Goal: Task Accomplishment & Management: Use online tool/utility

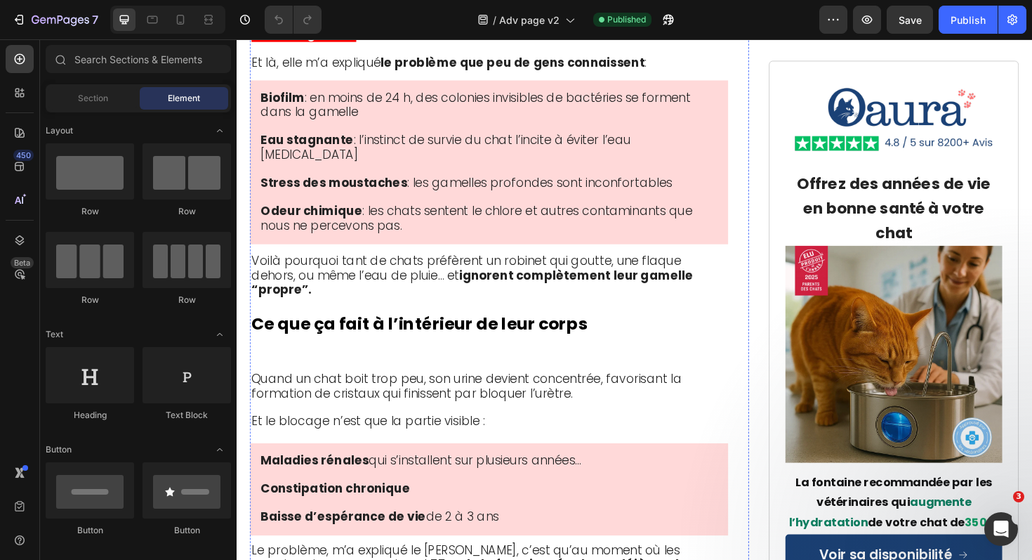
scroll to position [2778, 0]
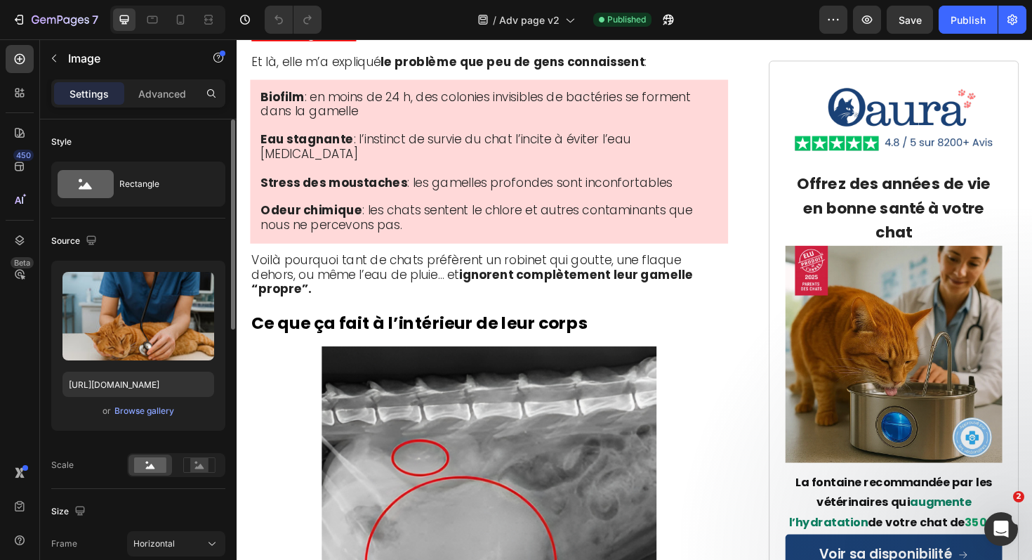
click at [134, 421] on div "Upload Image [URL][DOMAIN_NAME] or Browse gallery" at bounding box center [138, 346] width 174 height 170
click at [138, 417] on button "Browse gallery" at bounding box center [144, 411] width 61 height 14
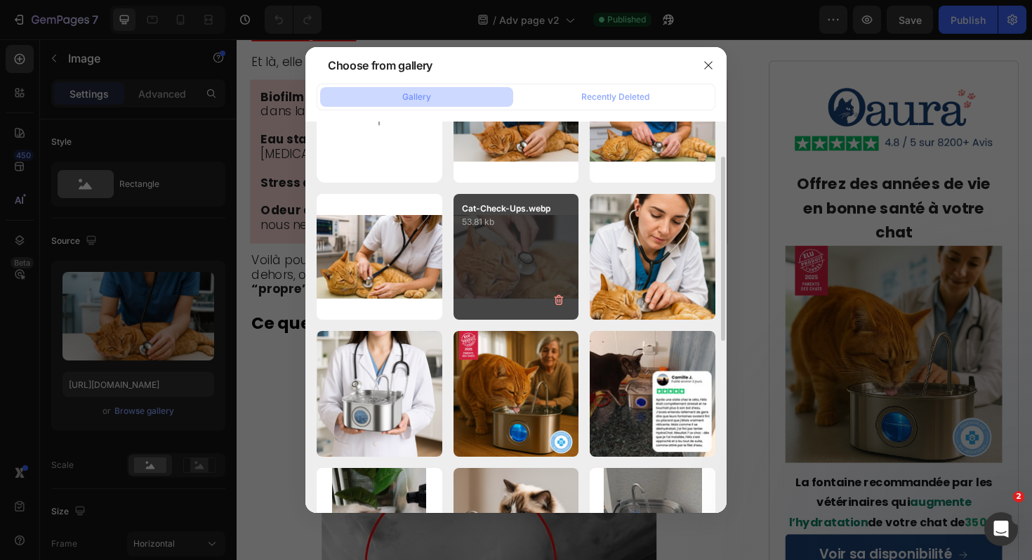
scroll to position [0, 0]
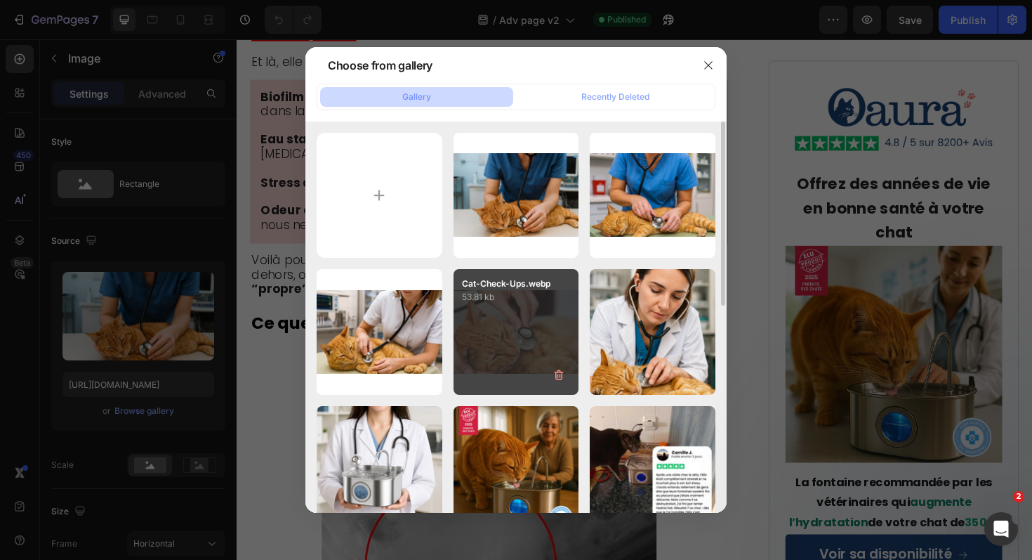
click at [551, 317] on div "Cat-Check-Ups.webp 53.81 kb" at bounding box center [517, 332] width 126 height 126
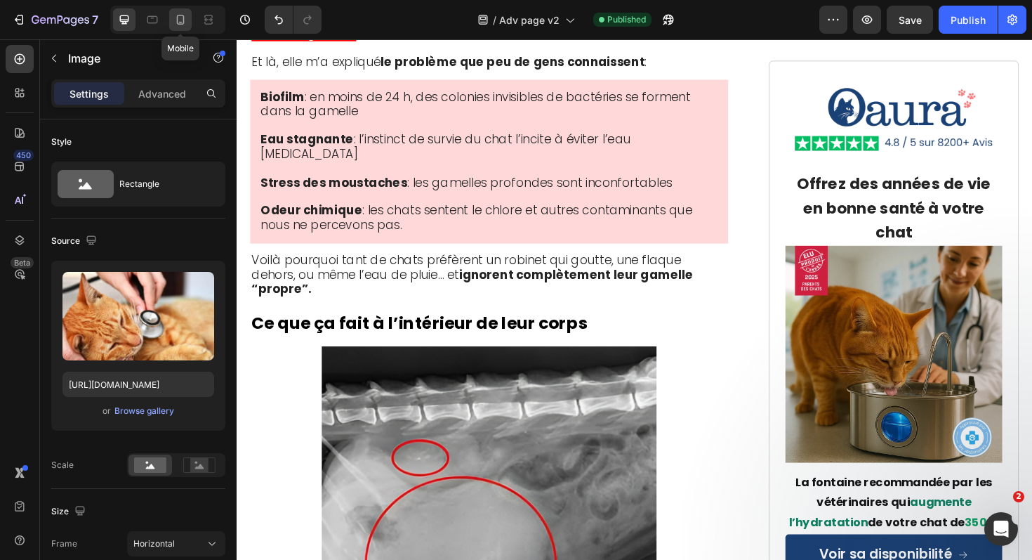
click at [177, 20] on icon at bounding box center [181, 20] width 8 height 10
type input "[URL][DOMAIN_NAME]"
type input "100"
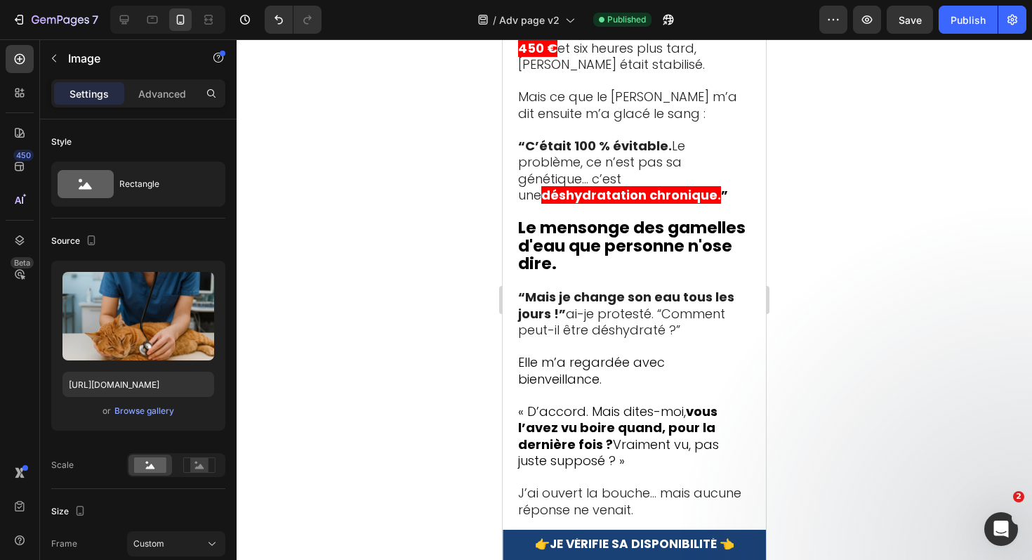
scroll to position [3054, 0]
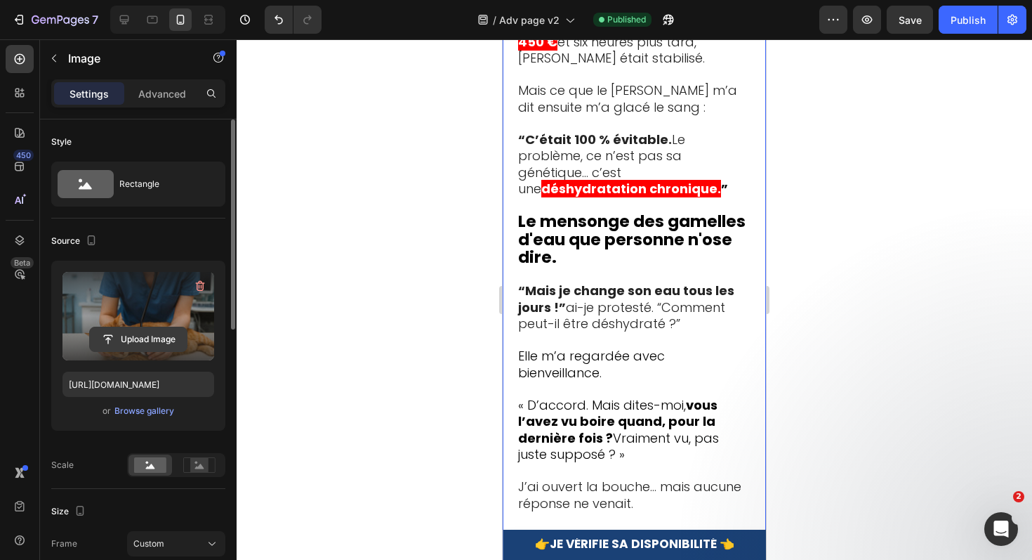
click at [119, 342] on input "file" at bounding box center [138, 339] width 97 height 24
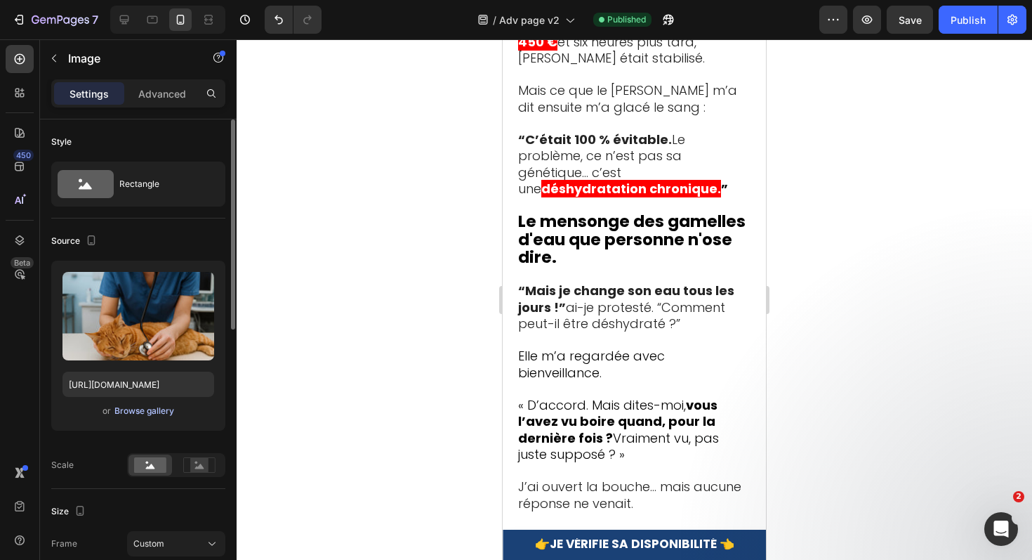
click at [145, 414] on div "Browse gallery" at bounding box center [144, 411] width 60 height 13
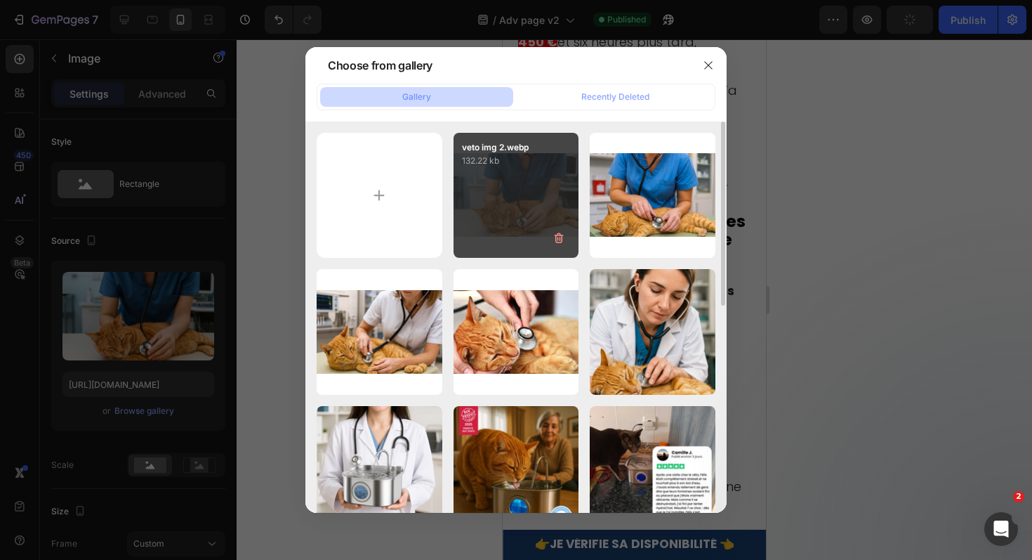
click at [518, 206] on div "veto img 2.webp 132.22 kb" at bounding box center [517, 196] width 126 height 126
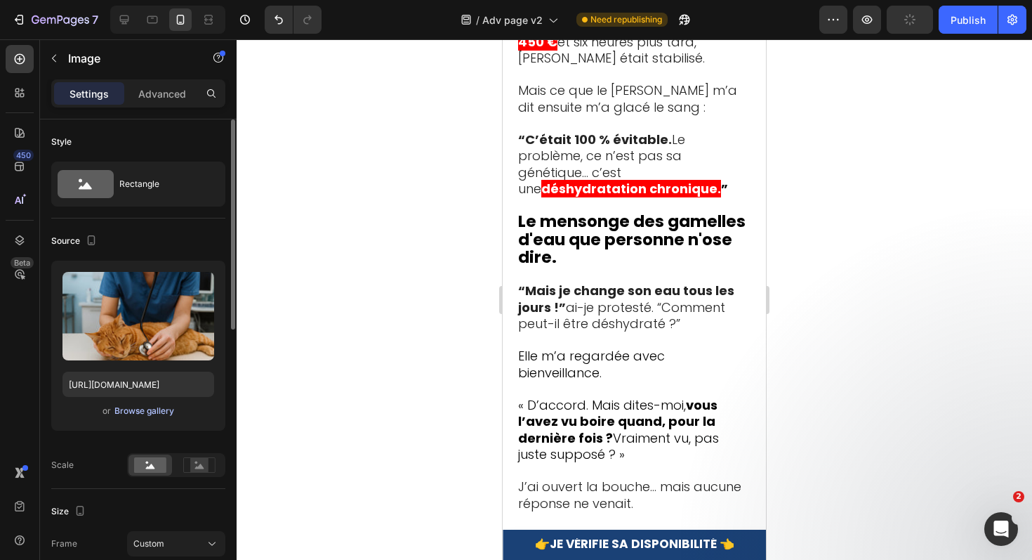
click at [153, 414] on div "Browse gallery" at bounding box center [144, 411] width 60 height 13
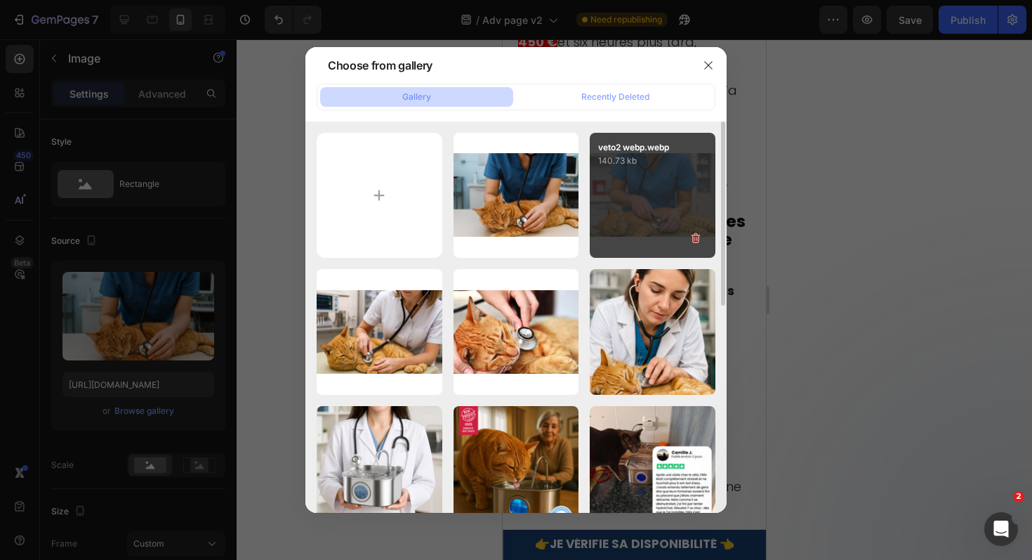
click at [662, 218] on div "veto2 webp.webp 140.73 kb" at bounding box center [653, 196] width 126 height 126
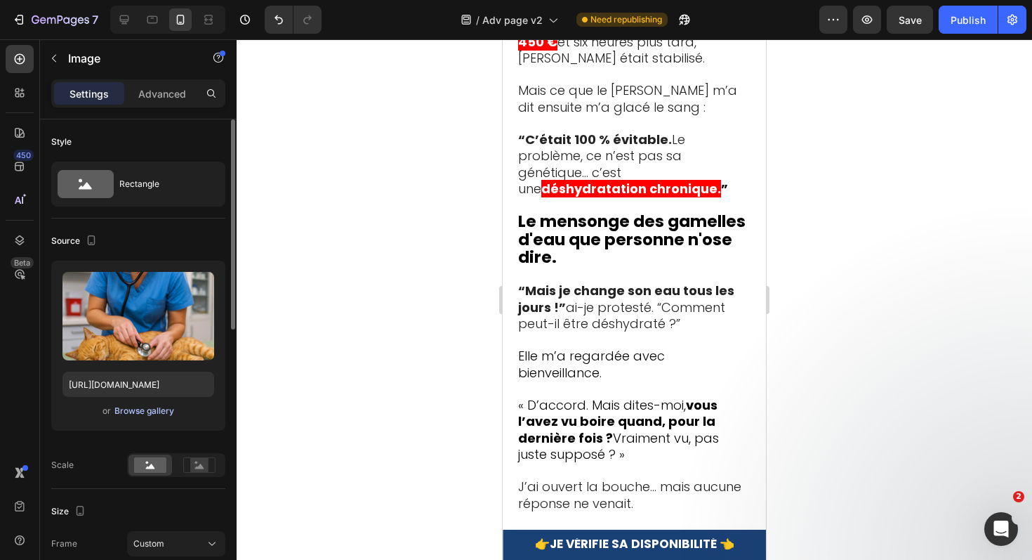
click at [138, 414] on div "Browse gallery" at bounding box center [144, 411] width 60 height 13
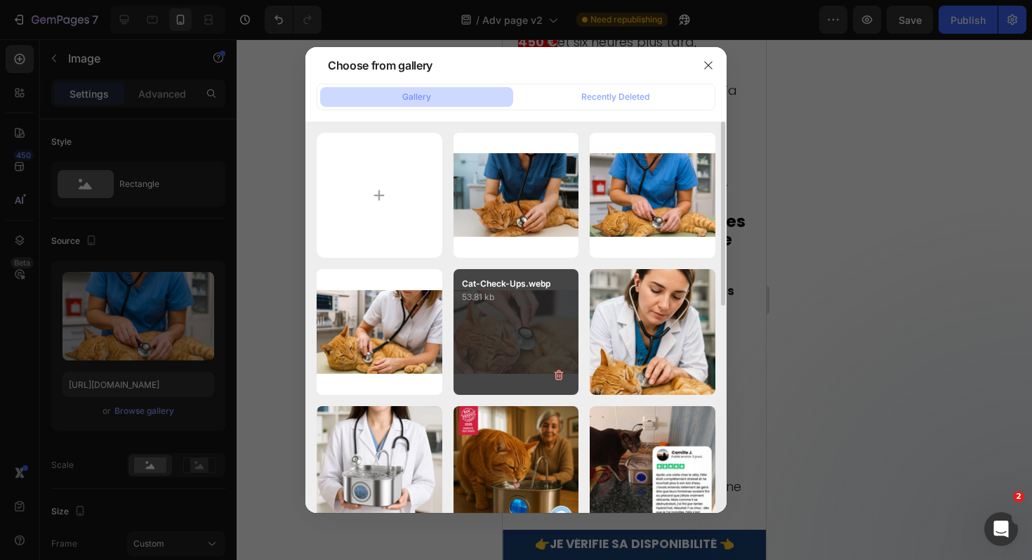
click at [494, 362] on div "Cat-Check-Ups.webp 53.81 kb" at bounding box center [517, 332] width 126 height 126
type input "[URL][DOMAIN_NAME]"
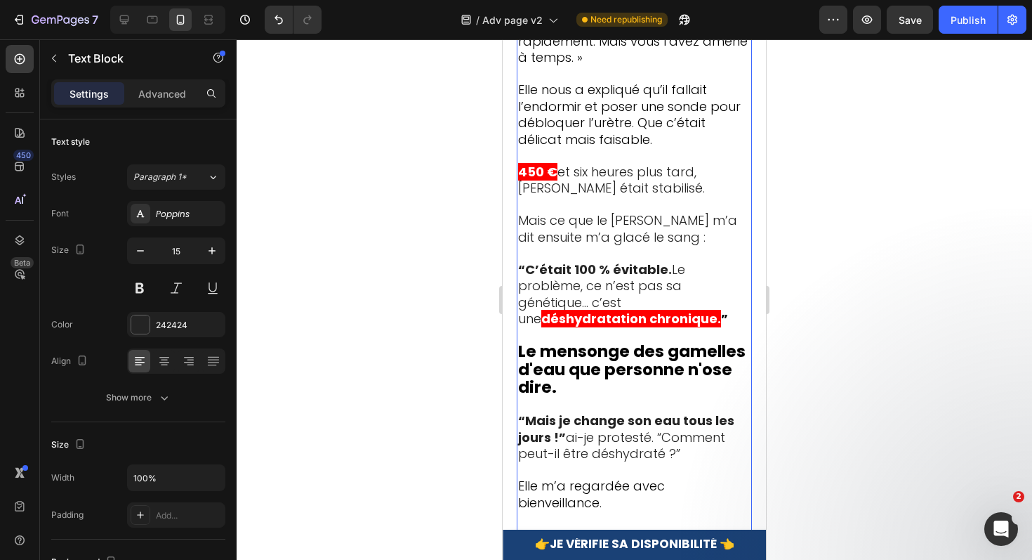
scroll to position [2916, 0]
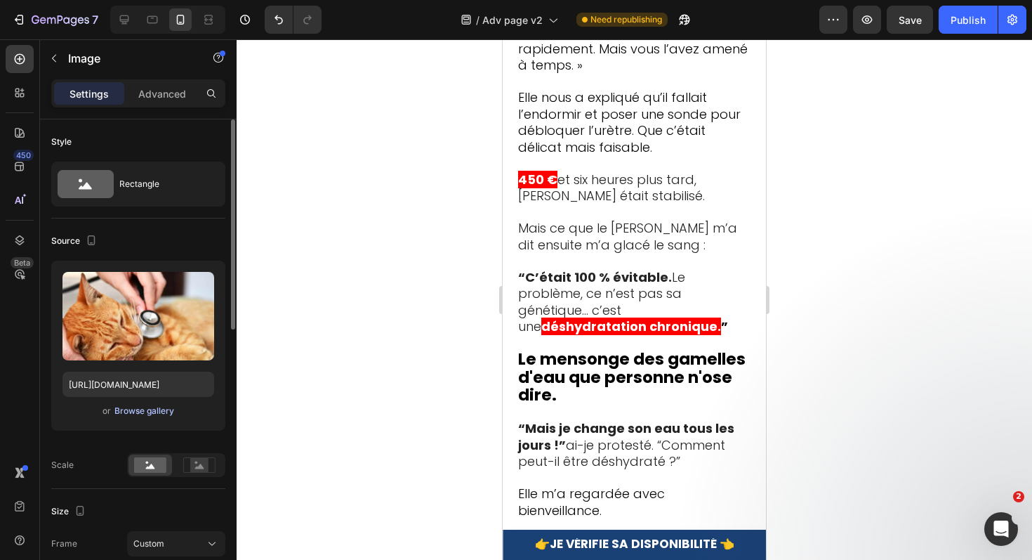
click at [145, 409] on div "Browse gallery" at bounding box center [144, 411] width 60 height 13
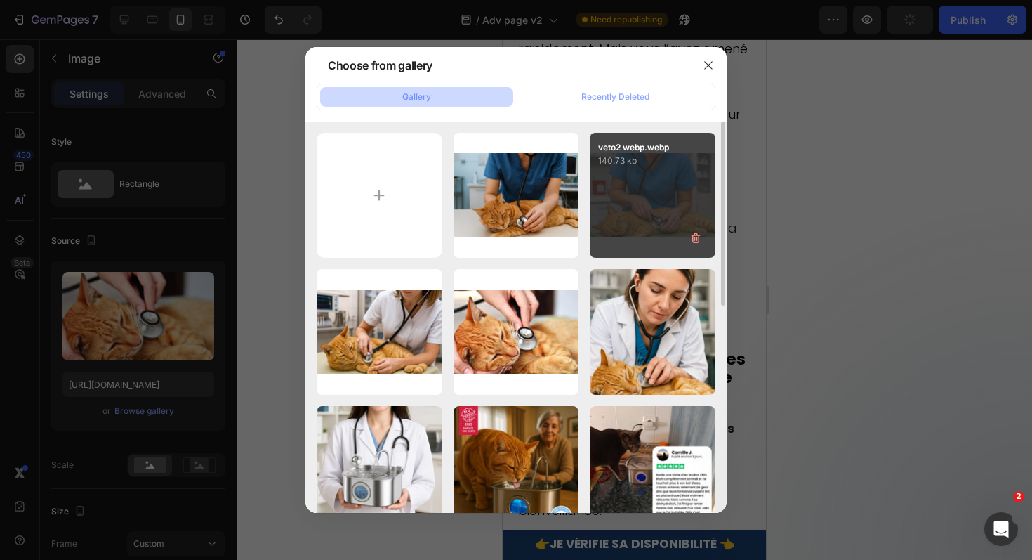
click at [618, 210] on div "veto2 webp.webp 140.73 kb" at bounding box center [653, 196] width 126 height 126
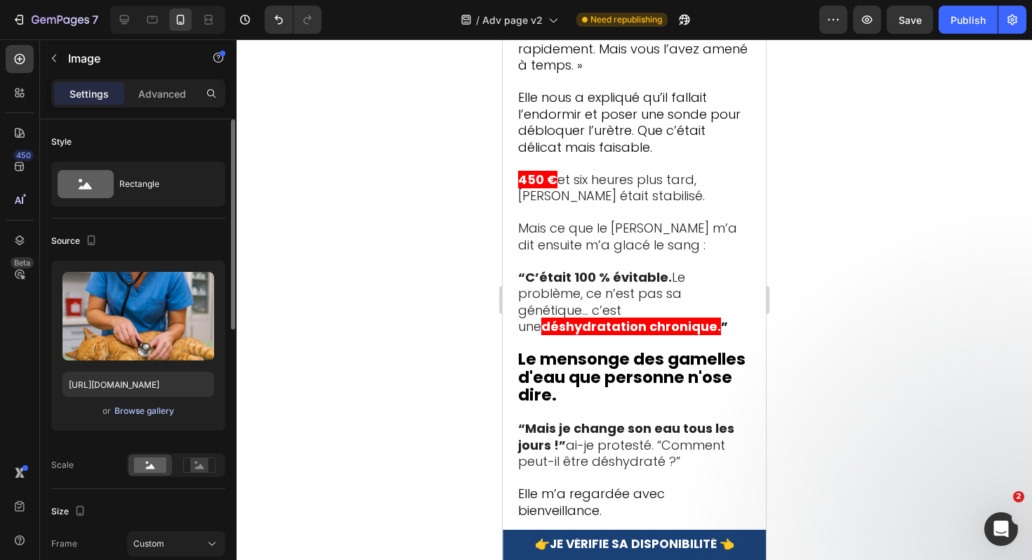
click at [149, 416] on div "Browse gallery" at bounding box center [144, 411] width 60 height 13
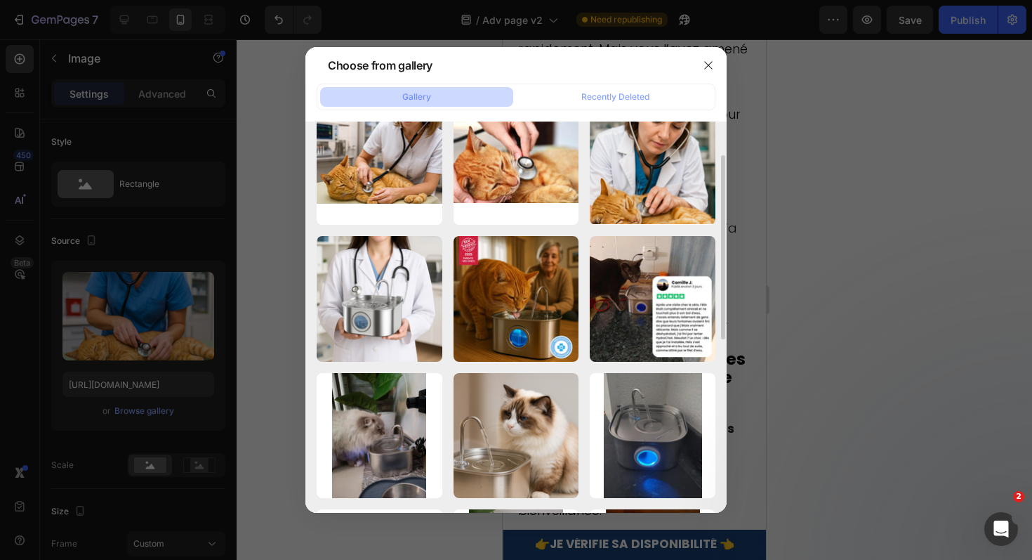
scroll to position [0, 0]
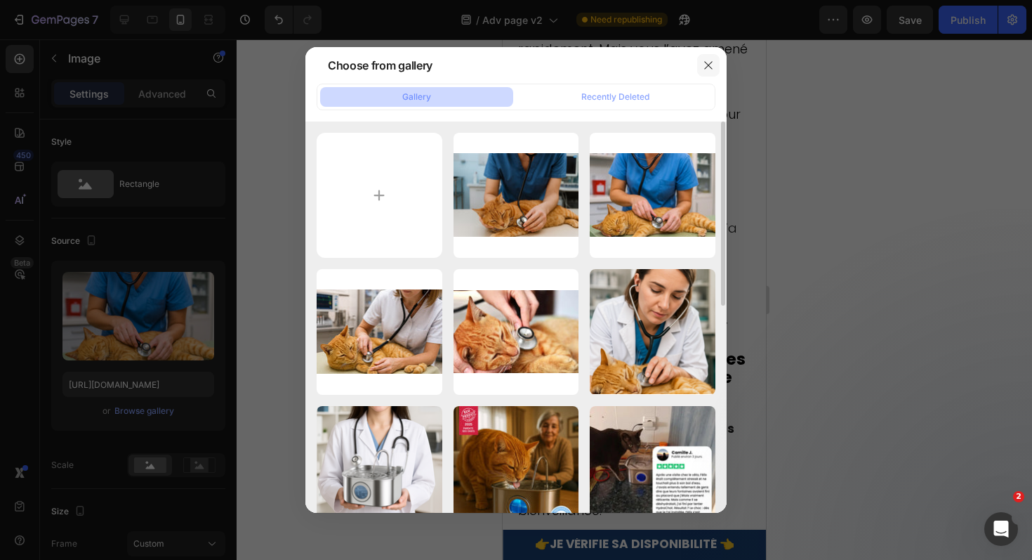
click at [708, 63] on icon "button" at bounding box center [708, 65] width 11 height 11
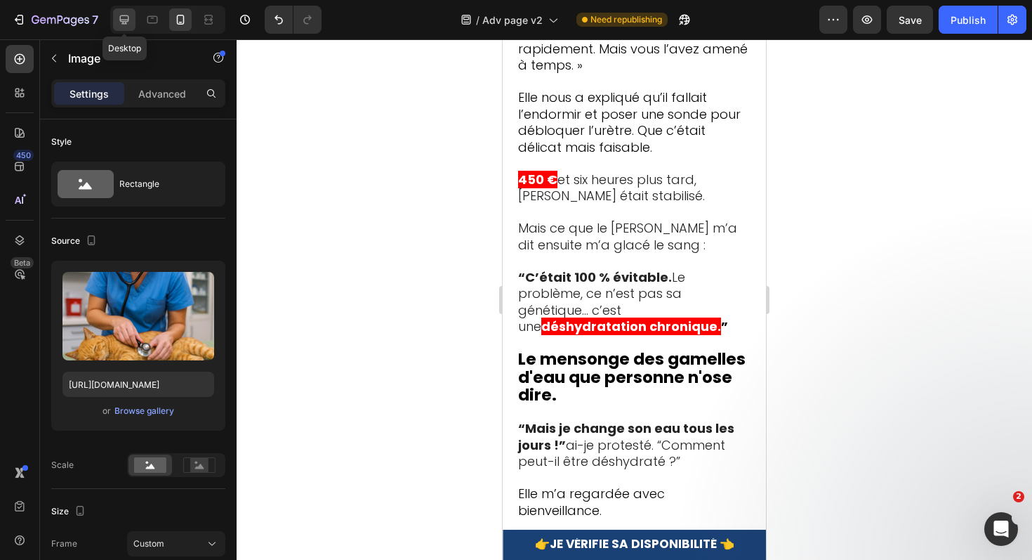
click at [126, 16] on icon at bounding box center [124, 20] width 14 height 14
type input "[URL][DOMAIN_NAME]"
type input "70"
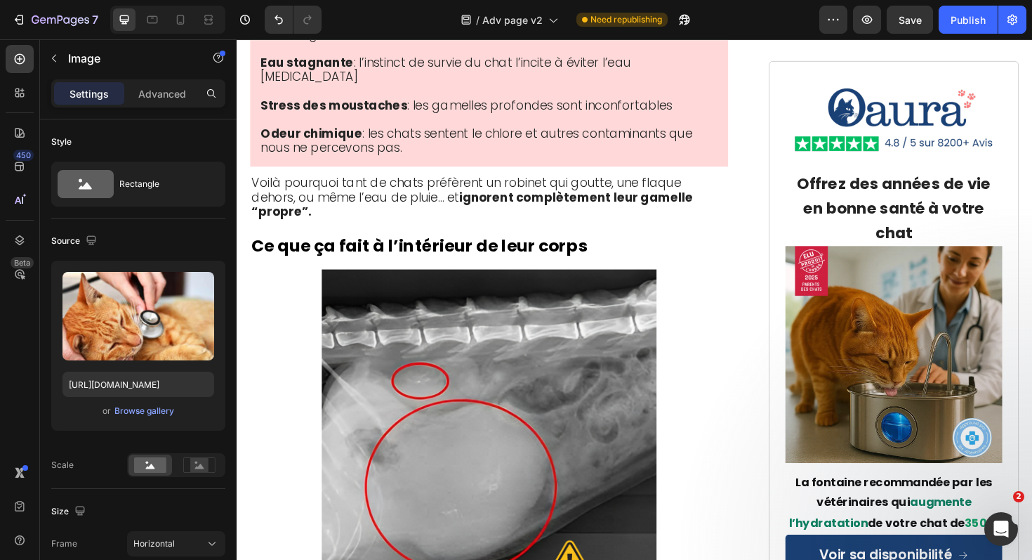
scroll to position [2841, 0]
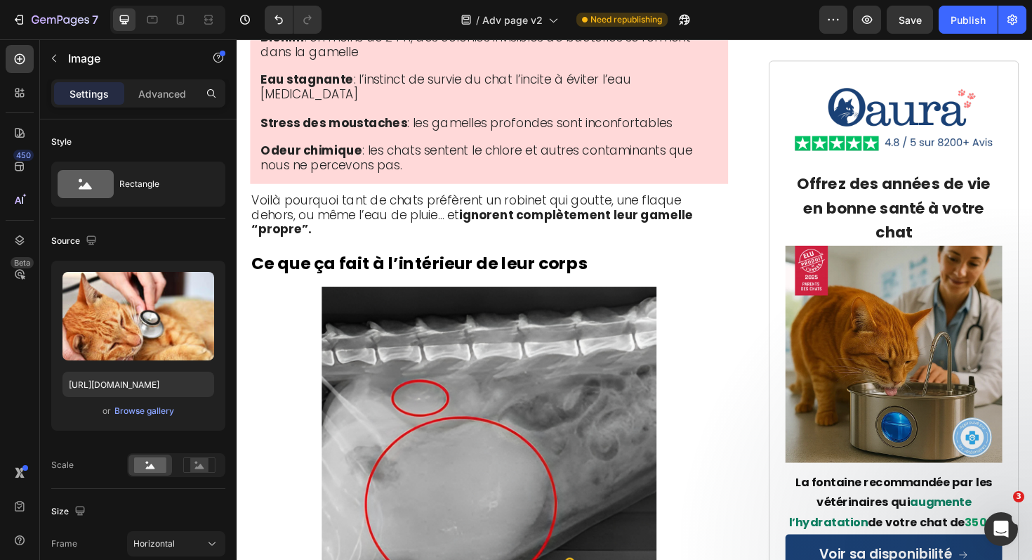
click at [134, 418] on div "or Browse gallery" at bounding box center [139, 410] width 152 height 17
click at [144, 413] on div "Browse gallery" at bounding box center [144, 411] width 60 height 13
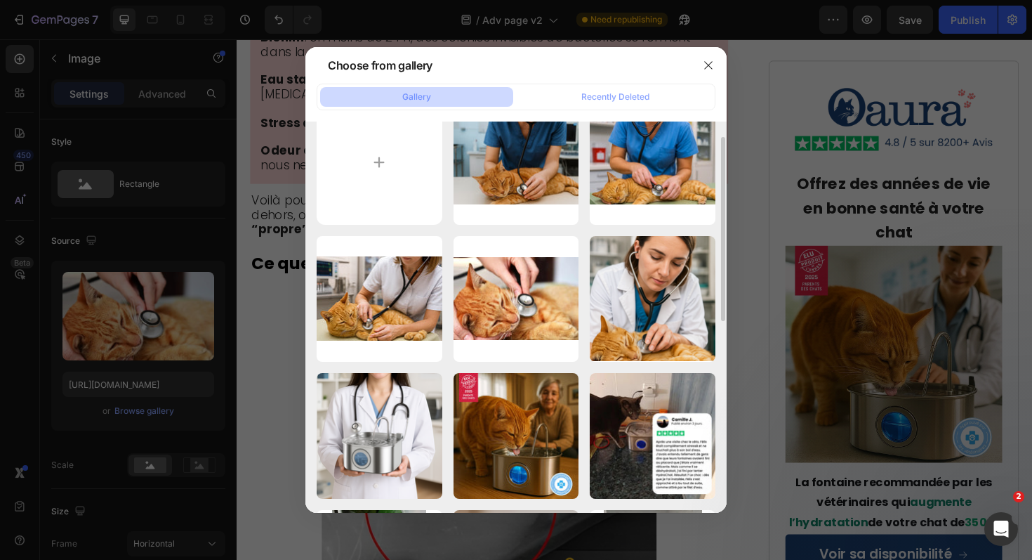
scroll to position [34, 0]
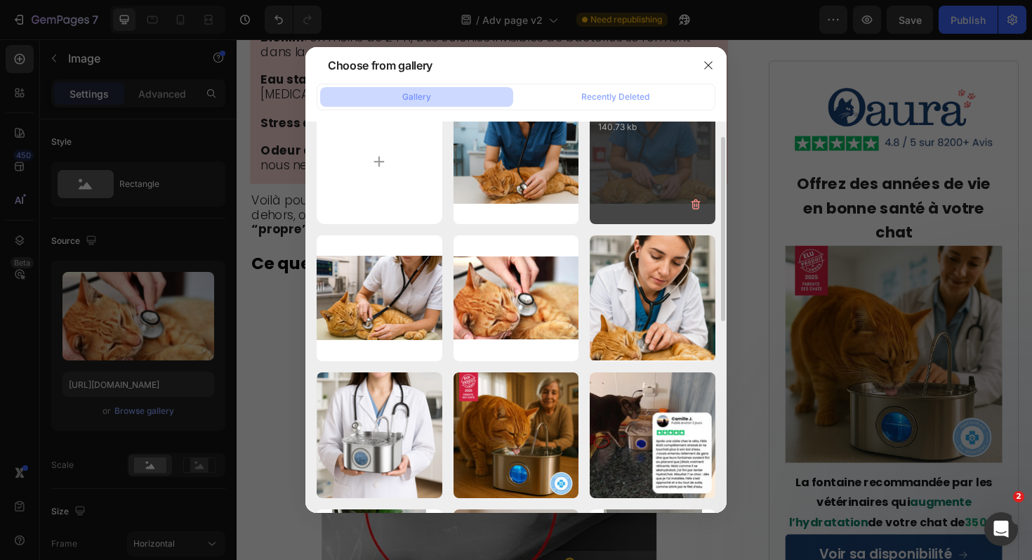
click at [650, 182] on div "veto2 webp.webp 140.73 kb" at bounding box center [653, 162] width 126 height 126
type input "[URL][DOMAIN_NAME]"
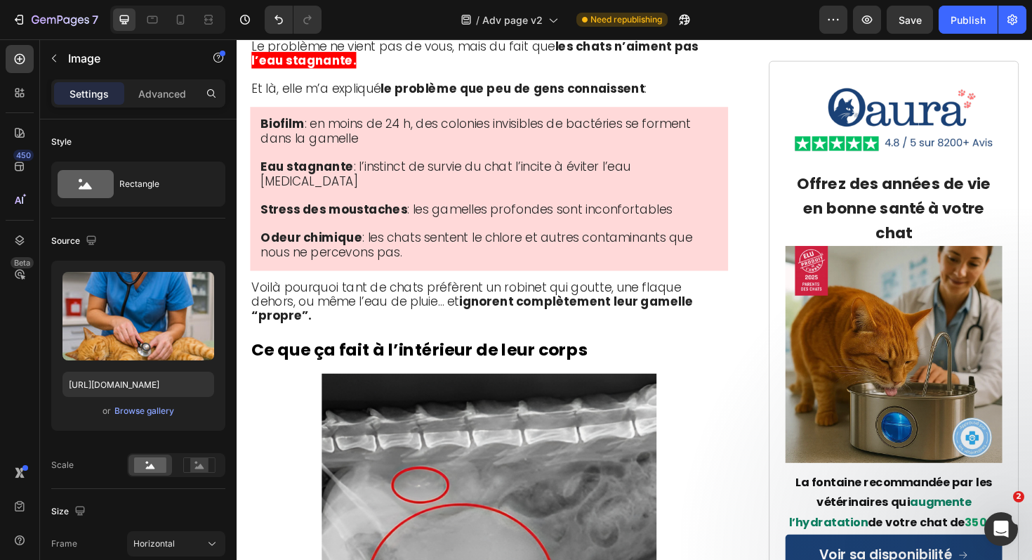
scroll to position [2738, 0]
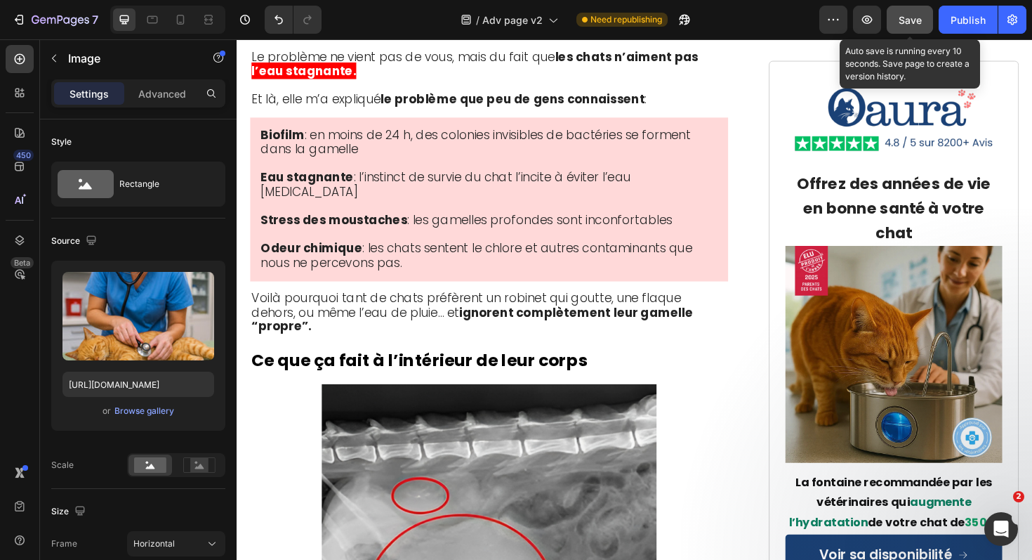
click at [916, 26] on div "Save" at bounding box center [910, 20] width 23 height 15
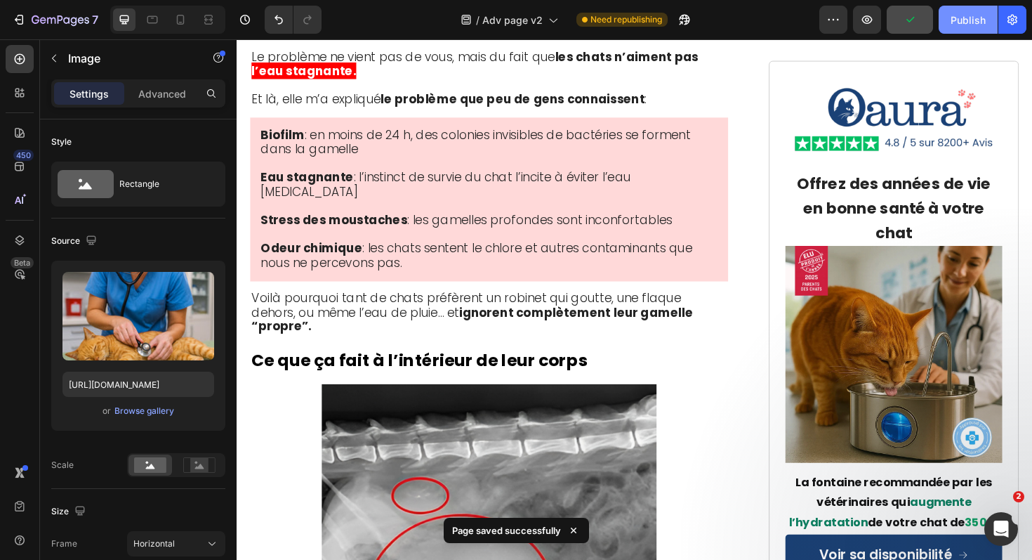
click at [958, 26] on div "Publish" at bounding box center [968, 20] width 35 height 15
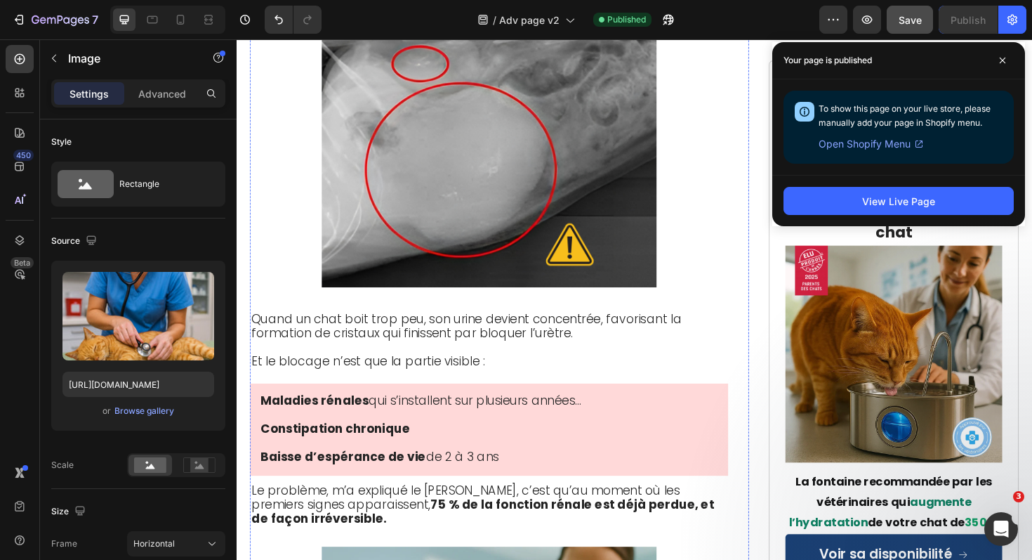
scroll to position [3196, 0]
click at [183, 22] on icon at bounding box center [181, 20] width 8 height 10
type input "100"
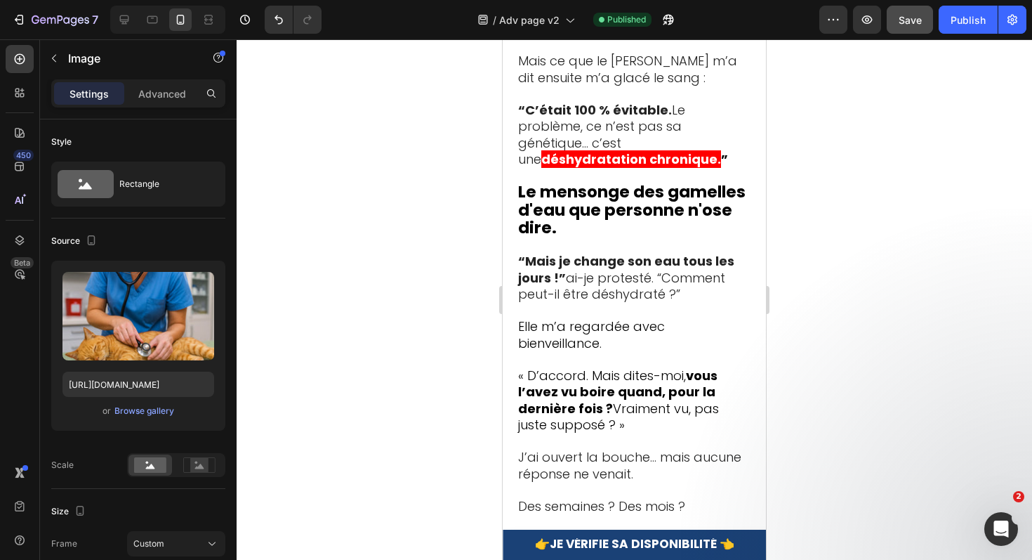
scroll to position [3054, 0]
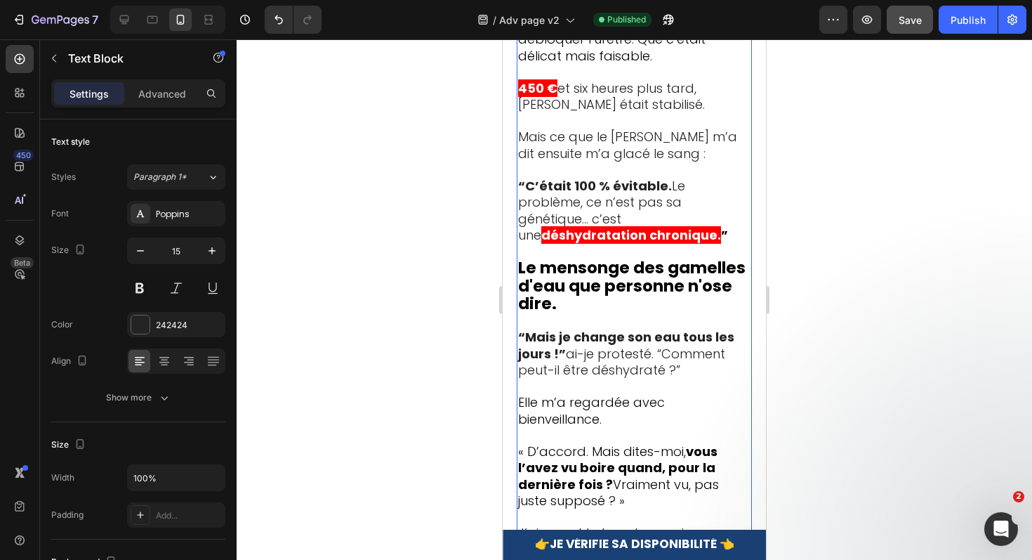
scroll to position [2991, 0]
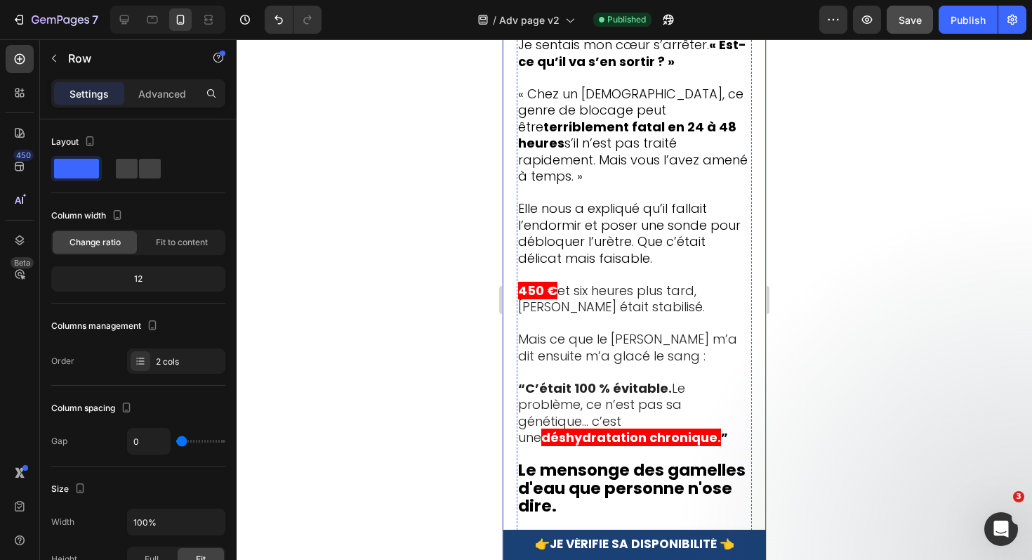
scroll to position [2845, 0]
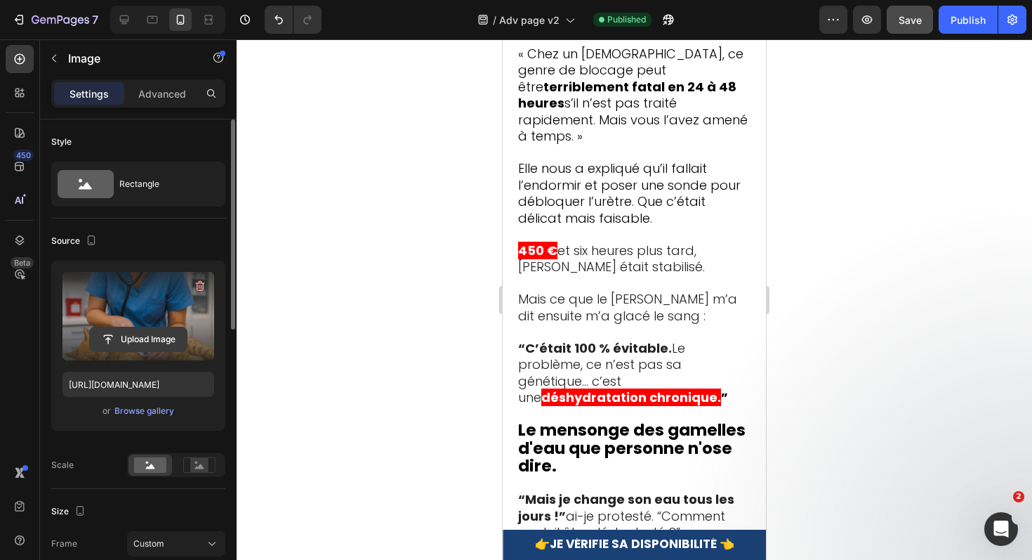
click at [147, 336] on input "file" at bounding box center [138, 339] width 97 height 24
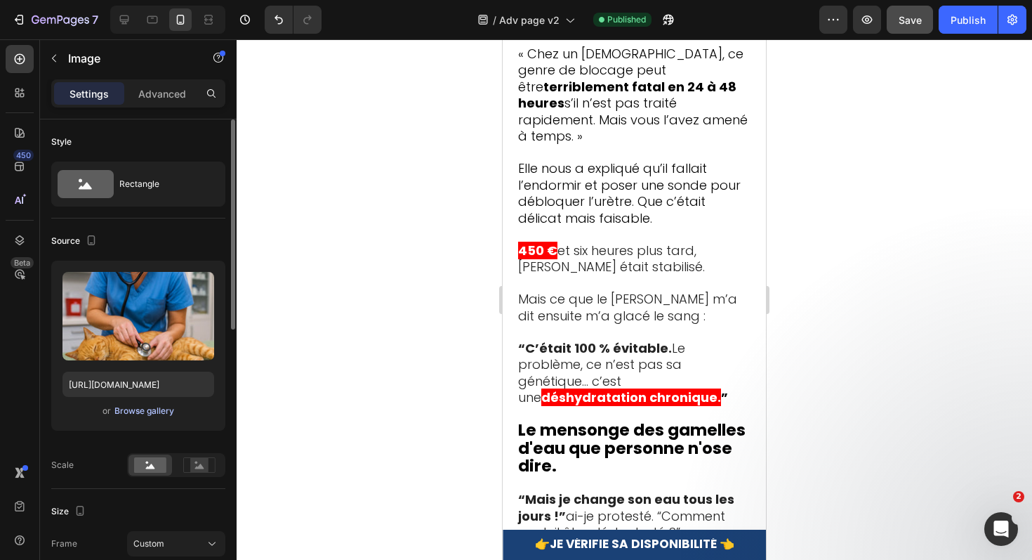
click at [167, 417] on button "Browse gallery" at bounding box center [144, 411] width 61 height 14
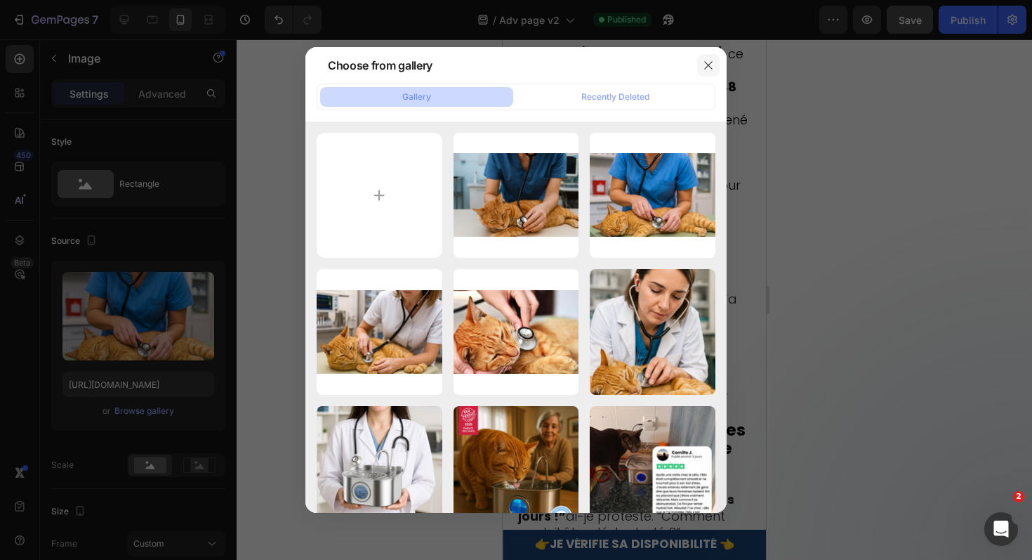
click at [700, 69] on button "button" at bounding box center [708, 65] width 22 height 22
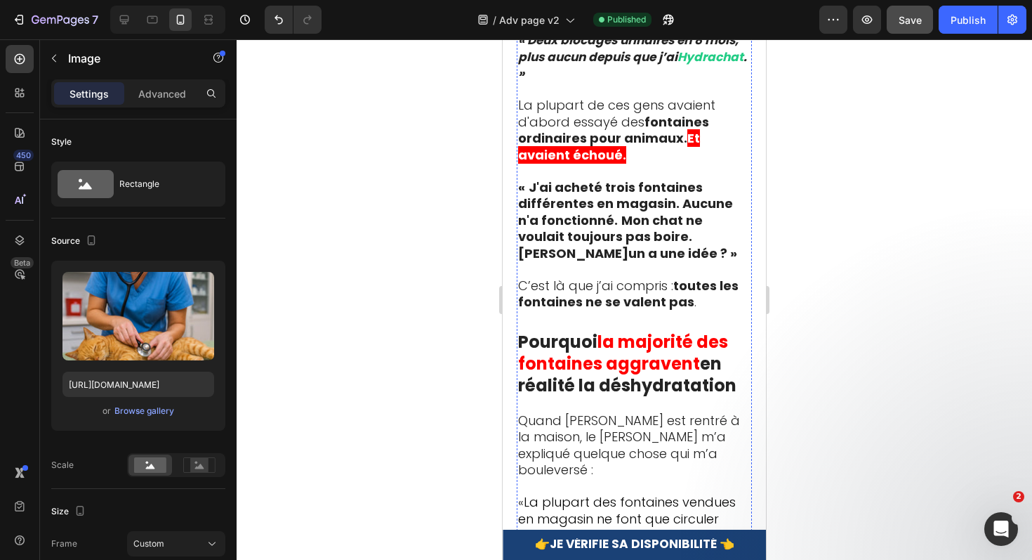
scroll to position [5475, 0]
